Goal: Transaction & Acquisition: Purchase product/service

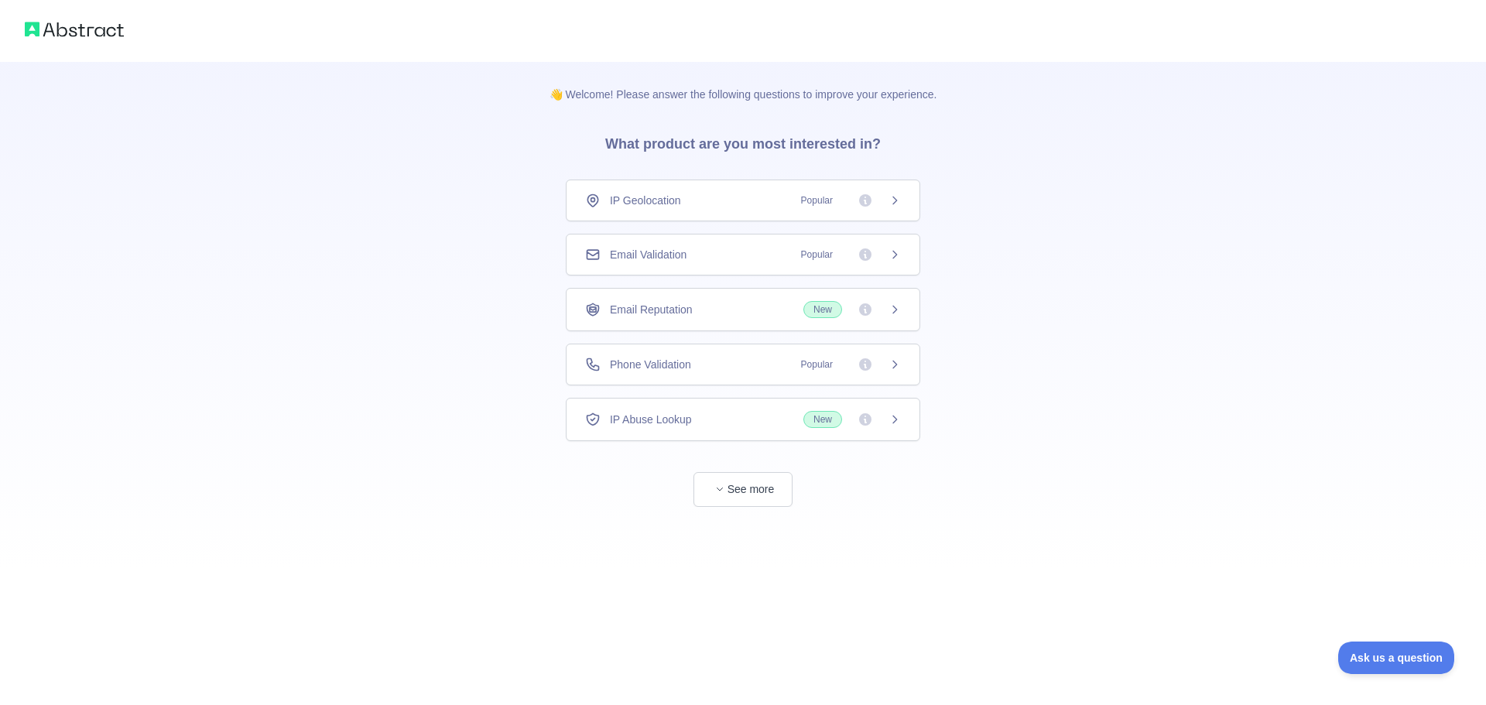
click at [727, 263] on div "Email Validation Popular" at bounding box center [743, 255] width 354 height 42
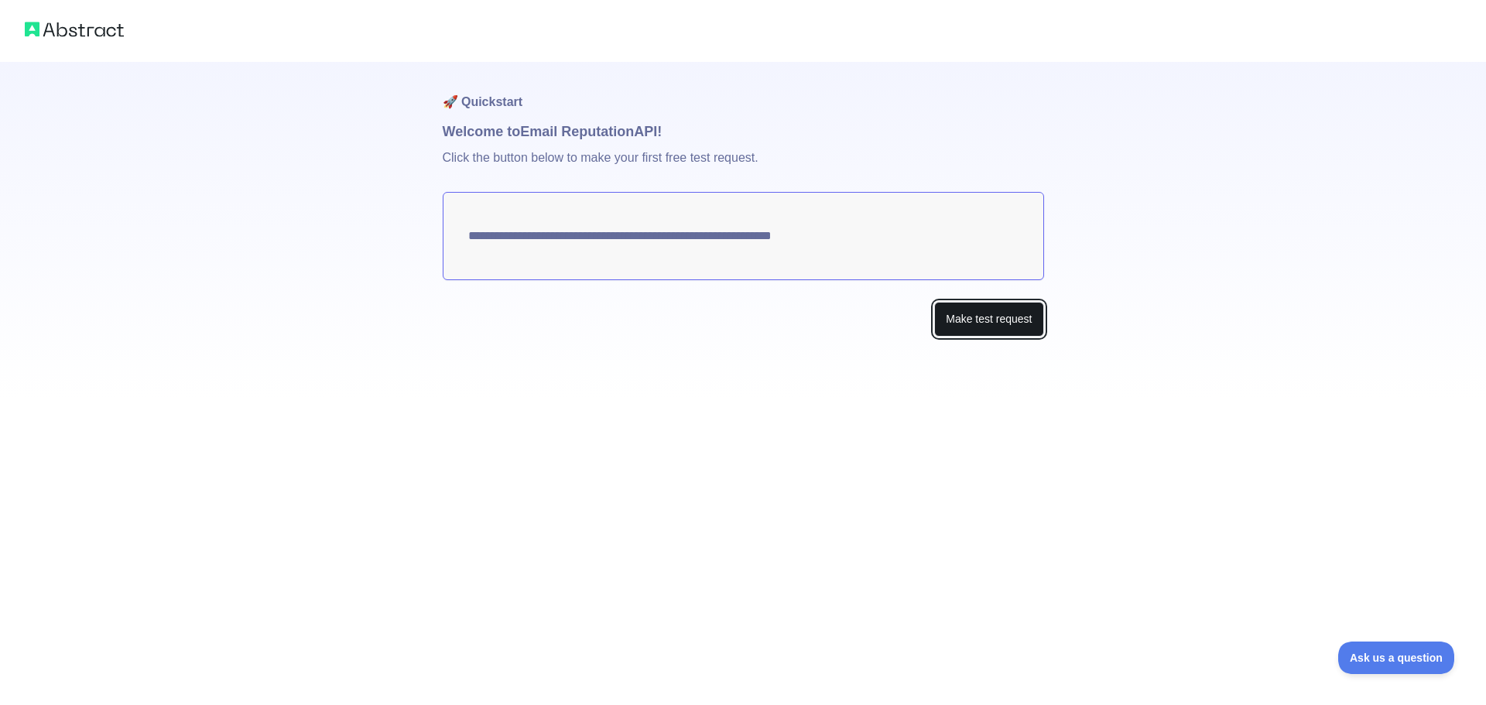
click at [979, 318] on button "Make test request" at bounding box center [988, 319] width 109 height 35
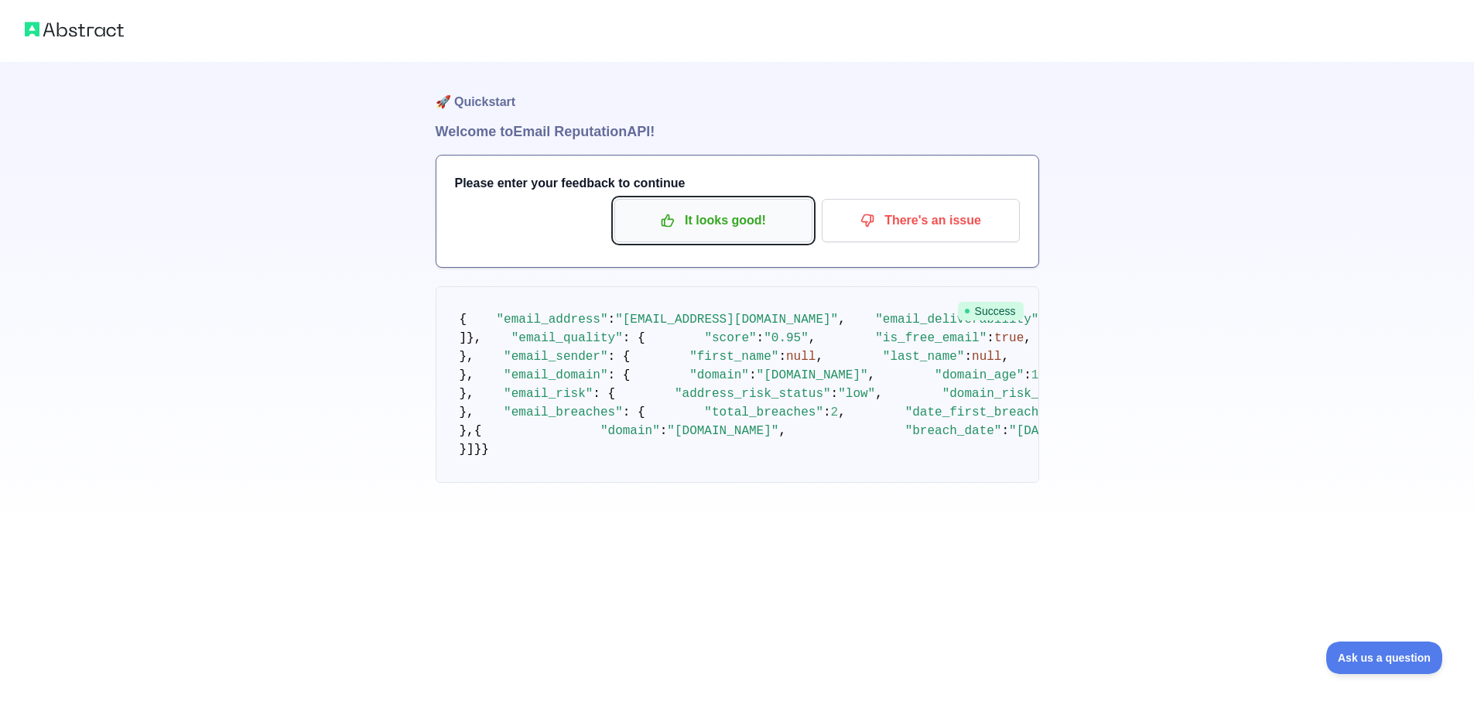
click at [720, 224] on p "It looks good!" at bounding box center [713, 220] width 175 height 26
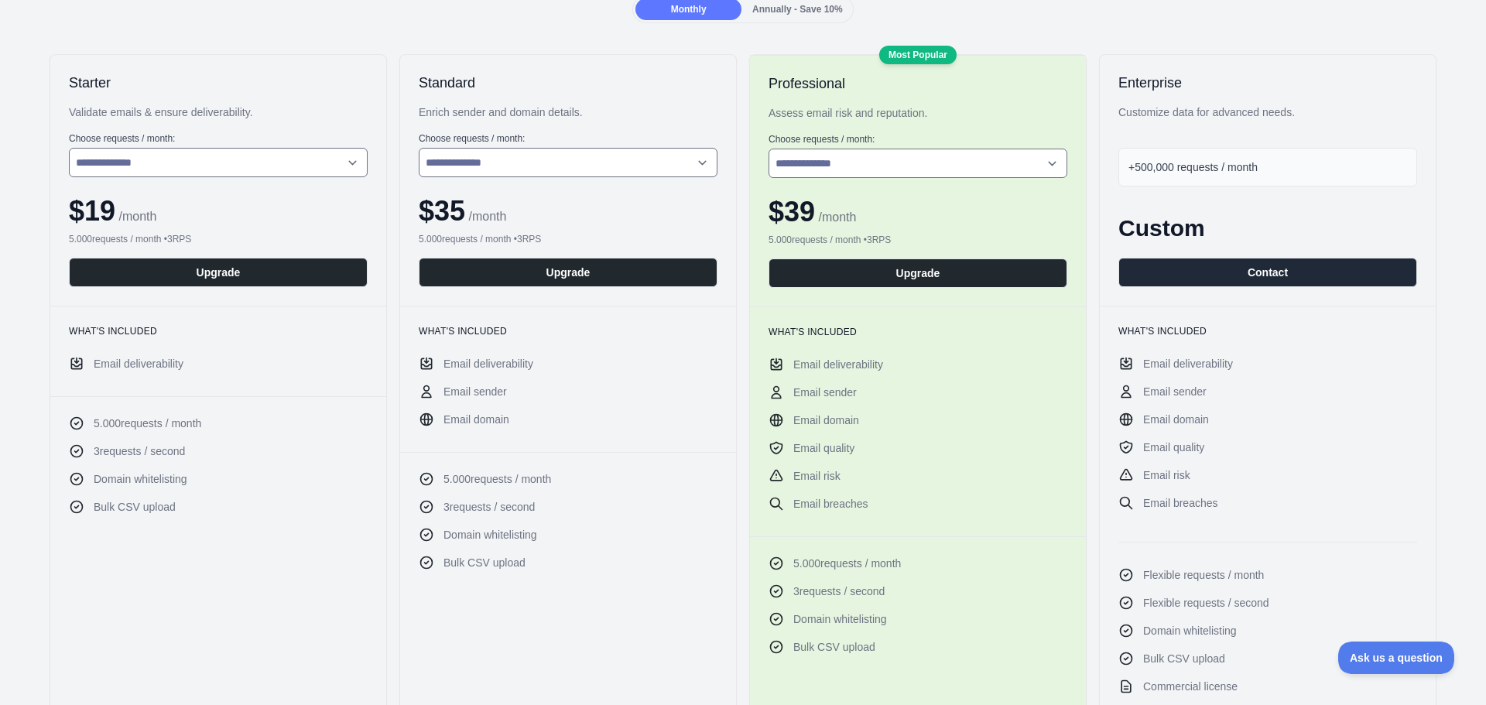
scroll to position [155, 0]
